Goal: Task Accomplishment & Management: Manage account settings

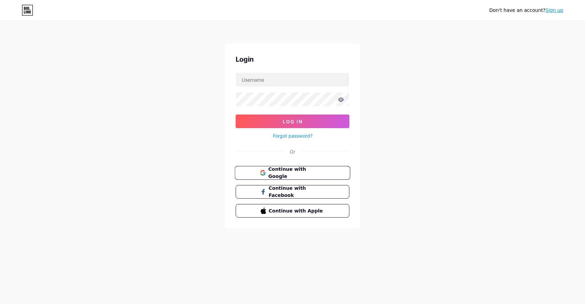
click at [296, 174] on span "Continue with Google" at bounding box center [296, 173] width 57 height 15
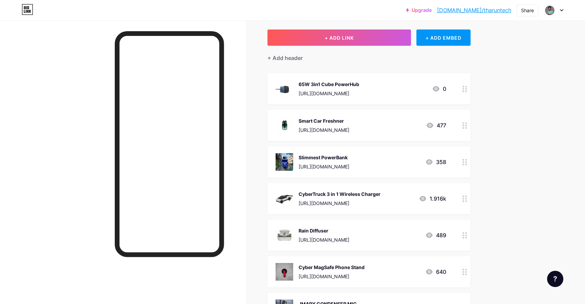
scroll to position [1, 0]
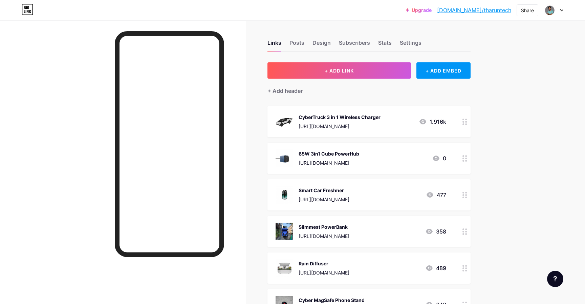
click at [459, 122] on div at bounding box center [465, 121] width 12 height 31
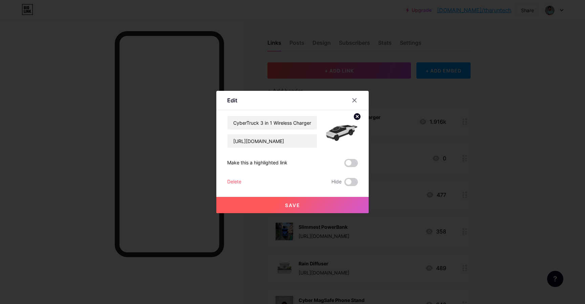
click at [355, 165] on span at bounding box center [352, 163] width 14 height 8
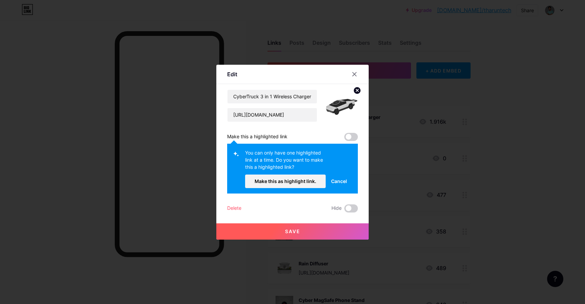
click at [347, 140] on span at bounding box center [352, 137] width 14 height 8
click at [303, 182] on span "Make this as highlight link." at bounding box center [286, 181] width 62 height 6
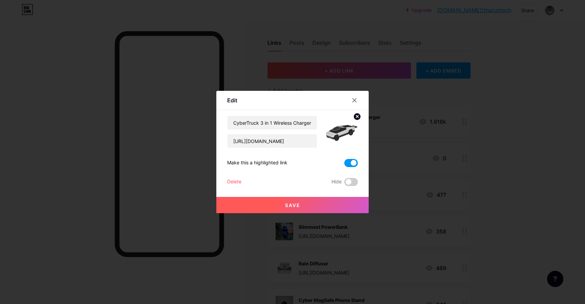
click at [316, 208] on button "Save" at bounding box center [292, 205] width 152 height 16
